Goal: Obtain resource: Obtain resource

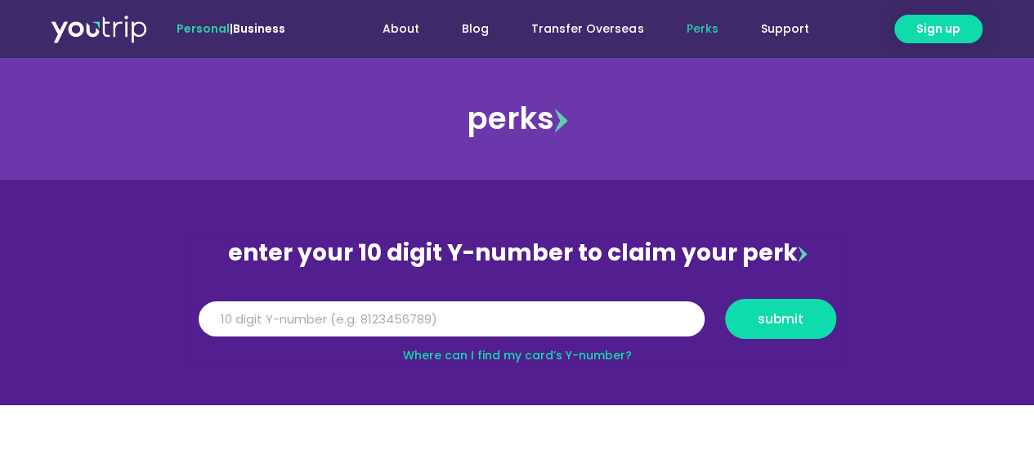
click at [526, 351] on link "Where can I find my card’s Y-number?" at bounding box center [517, 355] width 229 height 16
click at [423, 319] on input "Y Number" at bounding box center [452, 320] width 506 height 36
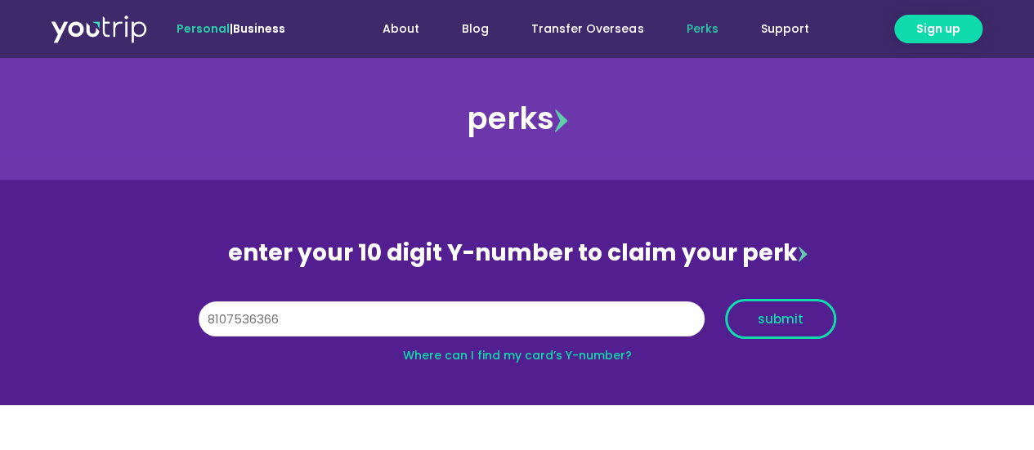
type input "8107536366"
click at [767, 324] on span "submit" at bounding box center [781, 319] width 46 height 12
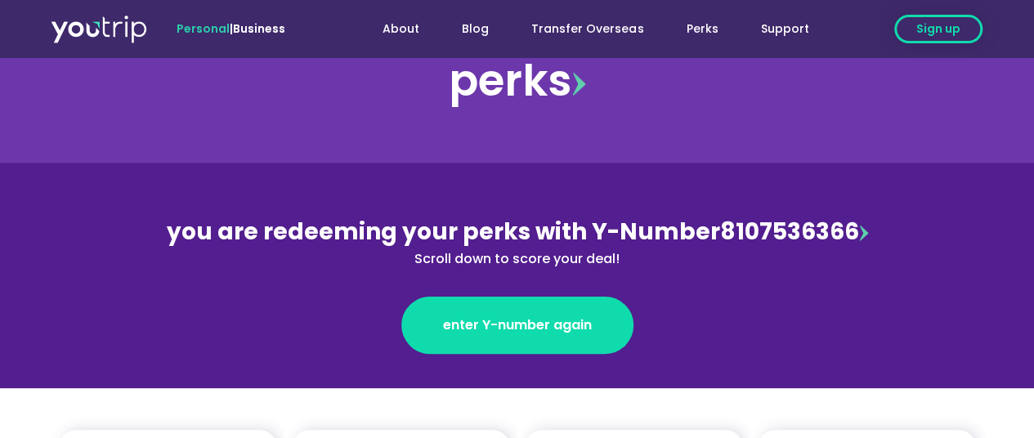
scroll to position [55, 0]
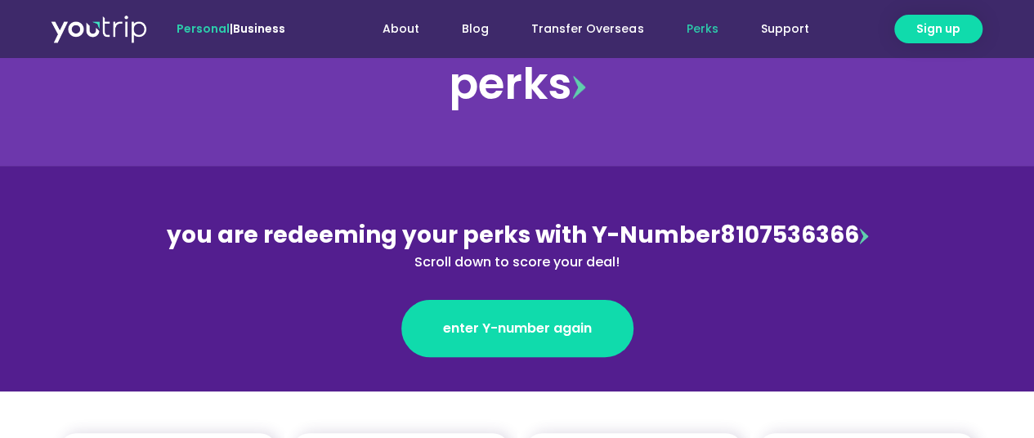
click at [713, 30] on link "Perks" at bounding box center [701, 29] width 74 height 30
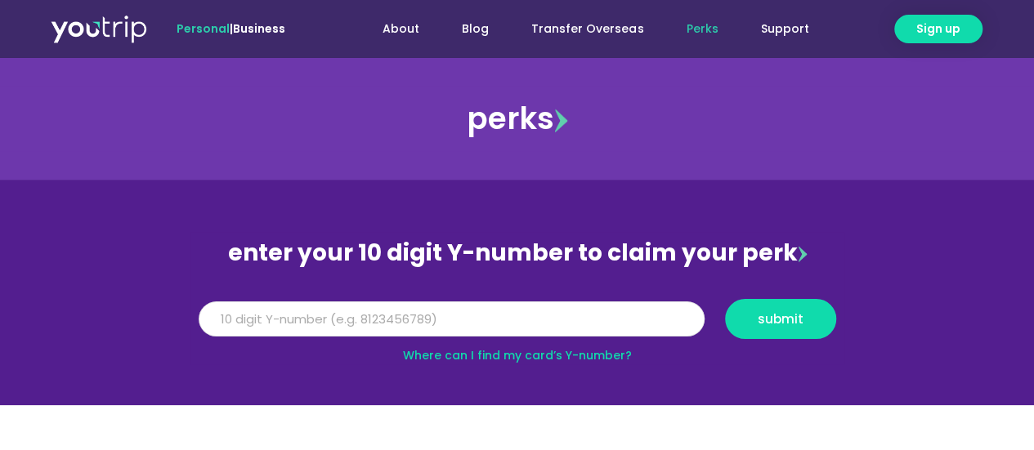
click at [533, 320] on input "Y Number" at bounding box center [452, 320] width 506 height 36
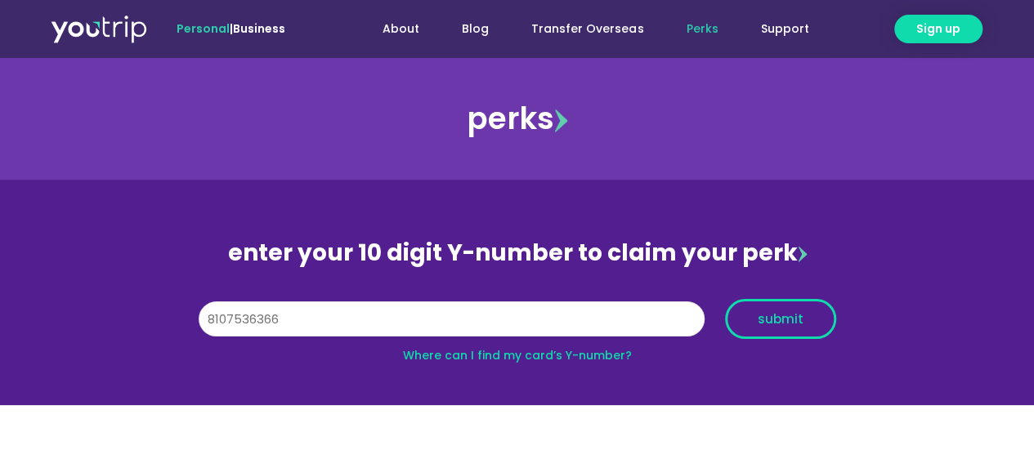
type input "8107536366"
click at [790, 321] on span "submit" at bounding box center [781, 319] width 46 height 12
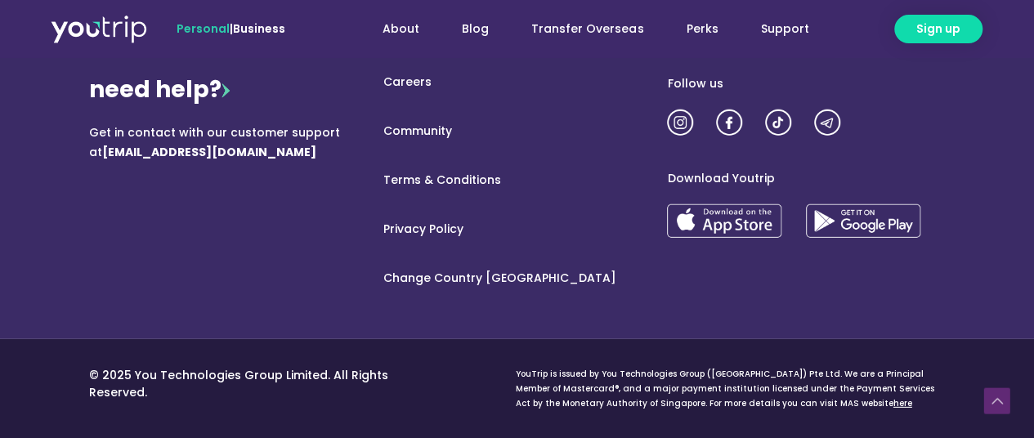
scroll to position [2024, 0]
